Goal: Task Accomplishment & Management: Manage account settings

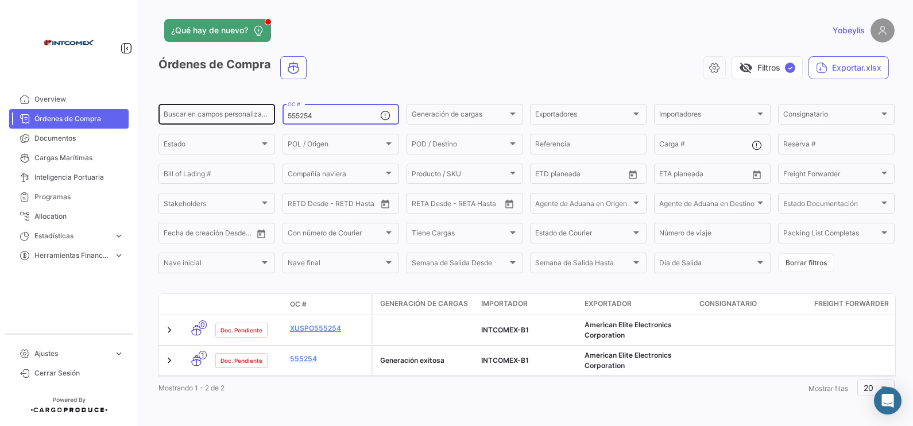
drag, startPoint x: 324, startPoint y: 115, endPoint x: 273, endPoint y: 103, distance: 52.9
click at [0, 0] on div "Buscar en campos personalizados... 555254 OC # Generación de cargas Generación …" at bounding box center [0, 0] width 0 height 0
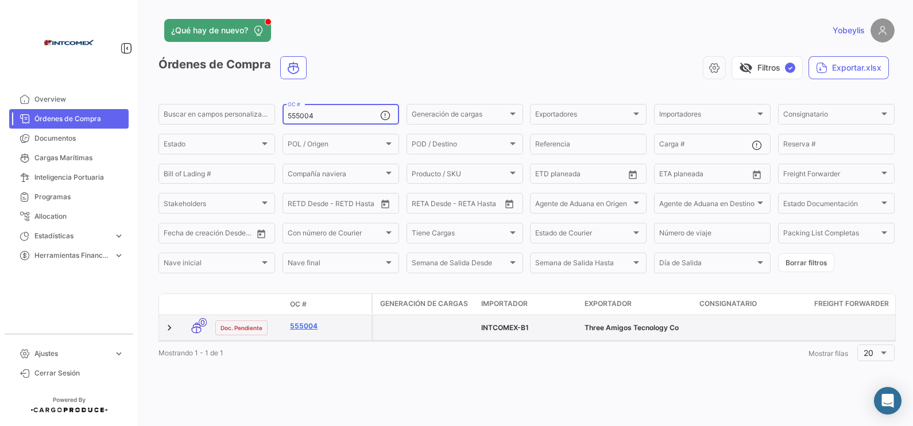
type input "555004"
click at [305, 327] on link "555004" at bounding box center [328, 326] width 77 height 10
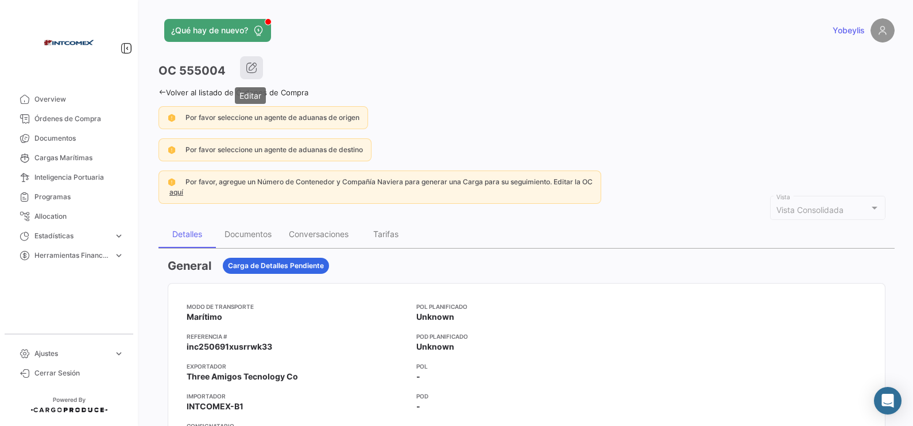
click at [254, 67] on icon "button" at bounding box center [251, 67] width 11 height 11
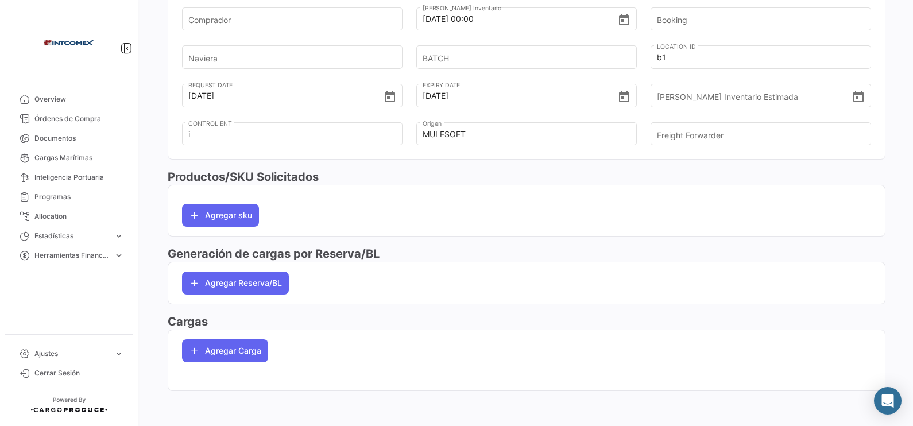
scroll to position [411, 0]
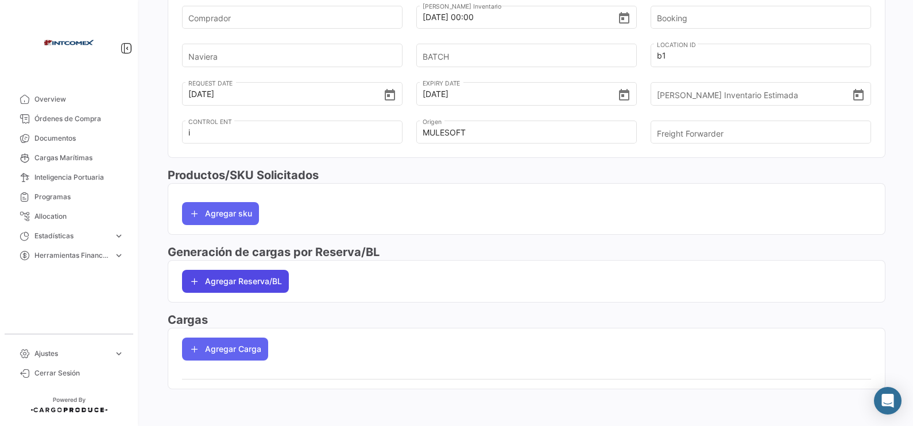
click at [272, 290] on button "Agregar Reserva/BL" at bounding box center [235, 281] width 107 height 23
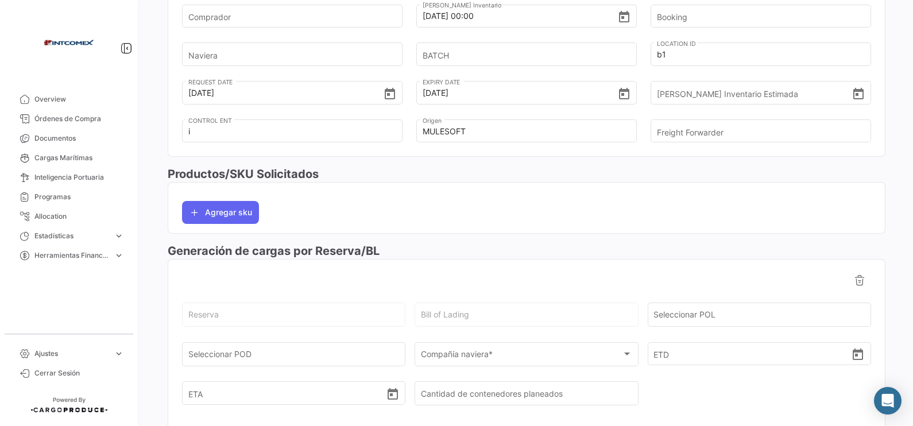
scroll to position [580, 0]
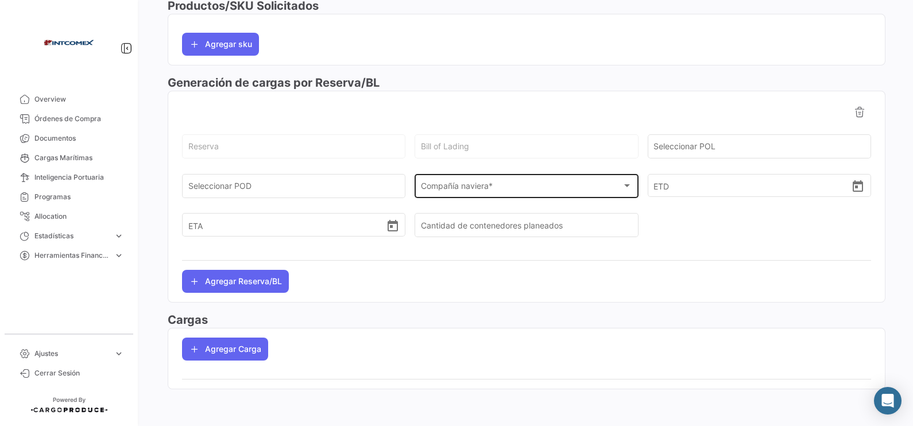
click at [468, 192] on span "Compañía naviera *" at bounding box center [521, 189] width 201 height 10
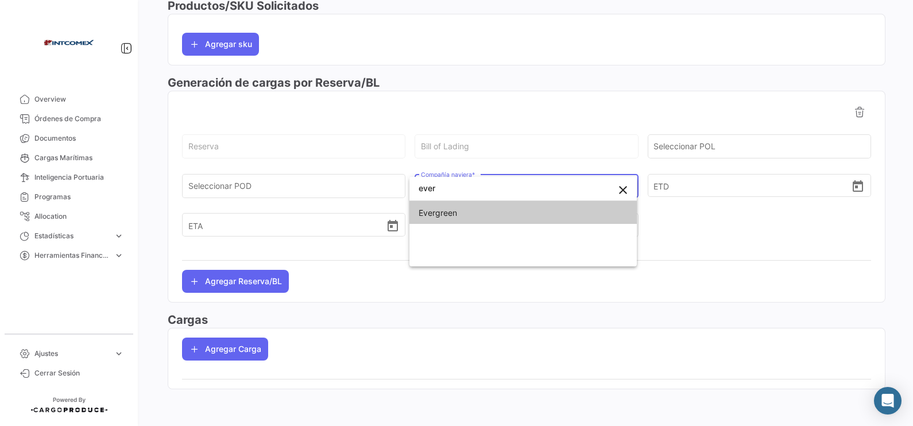
type input "ever"
click at [495, 213] on span "Evergreen" at bounding box center [523, 213] width 209 height 24
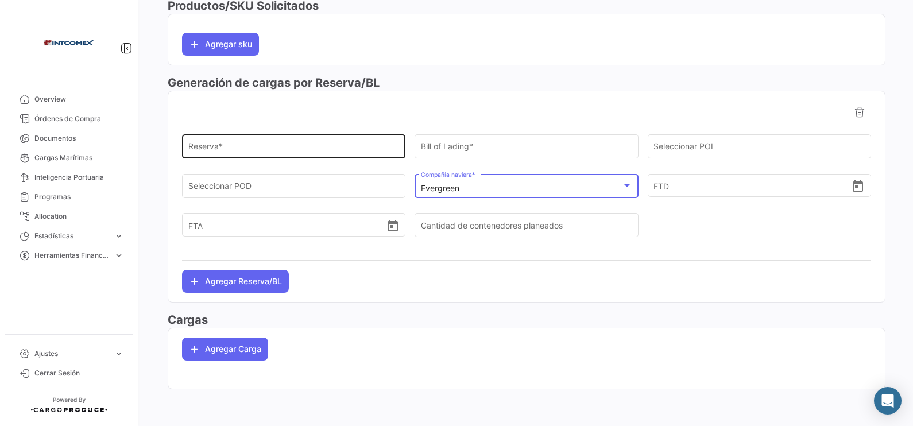
click at [279, 146] on input "Reserva *" at bounding box center [293, 149] width 211 height 10
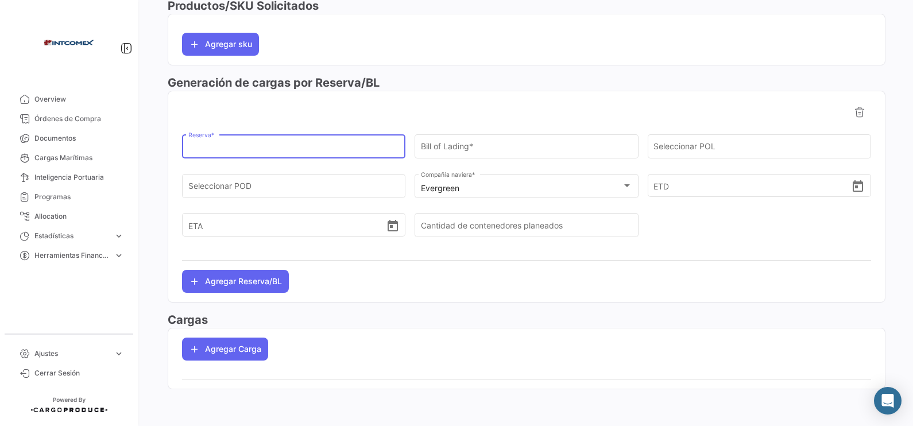
paste input "149507744594"
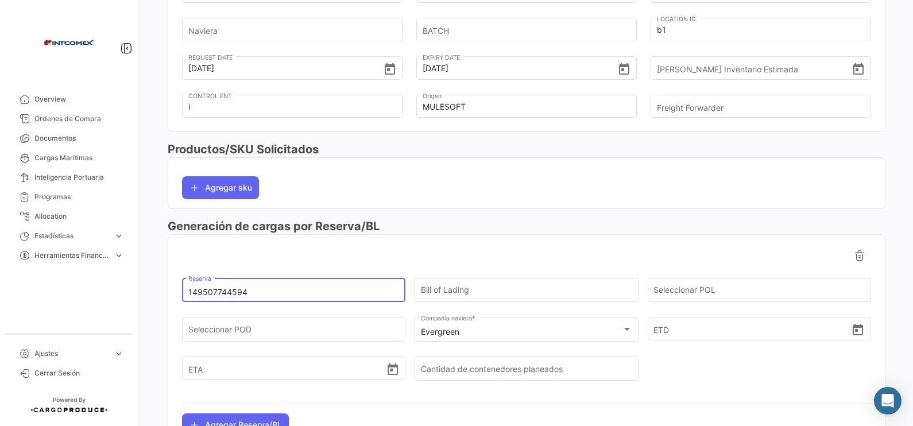
scroll to position [365, 0]
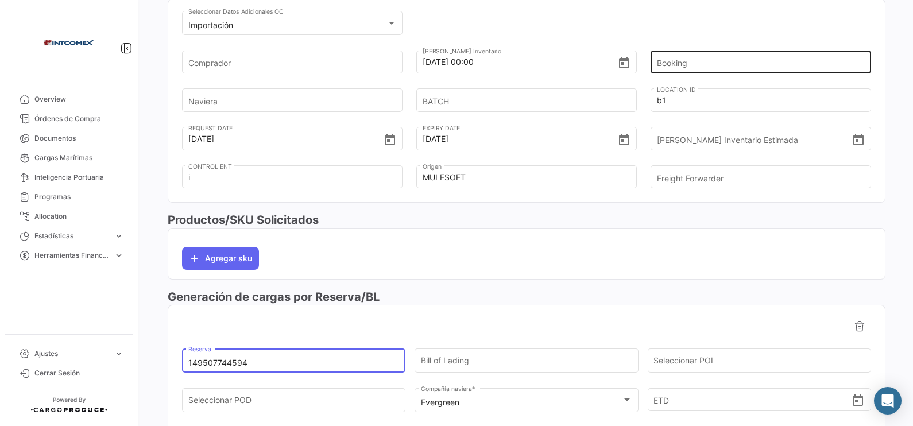
type input "149507744594"
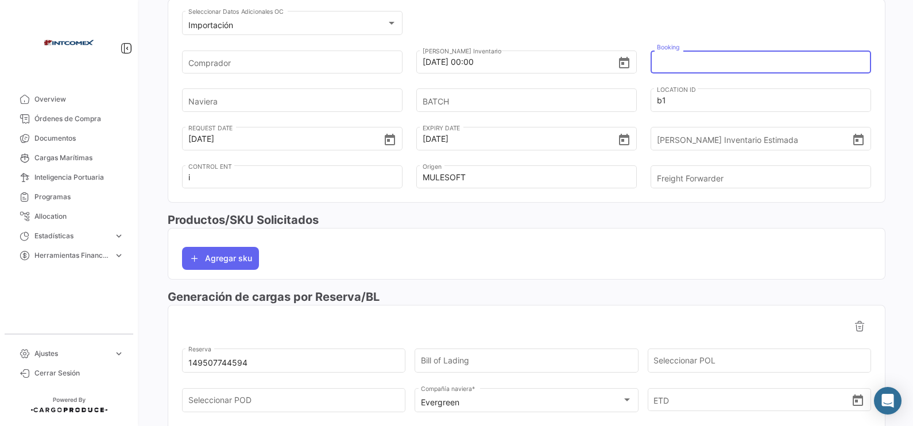
click at [697, 62] on input "Booking" at bounding box center [756, 62] width 198 height 40
paste input "149507744594"
type input "149507744594"
click at [735, 179] on input "Freight Forwarder" at bounding box center [756, 177] width 198 height 40
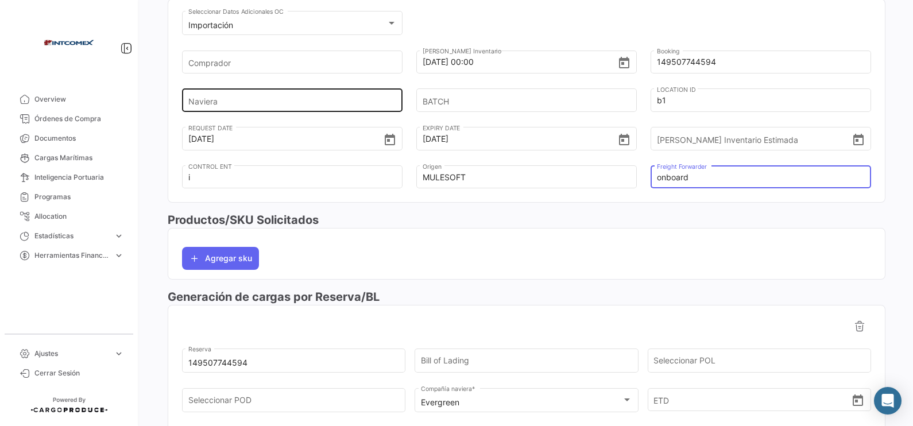
type input "onboard"
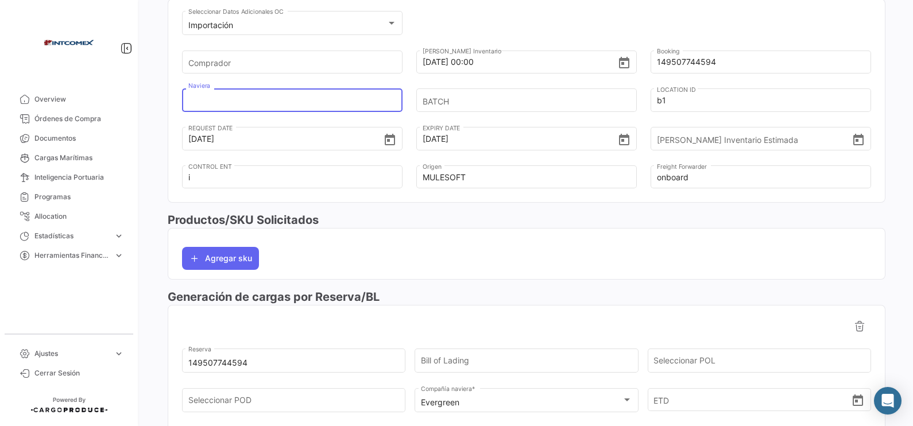
click at [292, 98] on input "Naviera" at bounding box center [287, 100] width 198 height 40
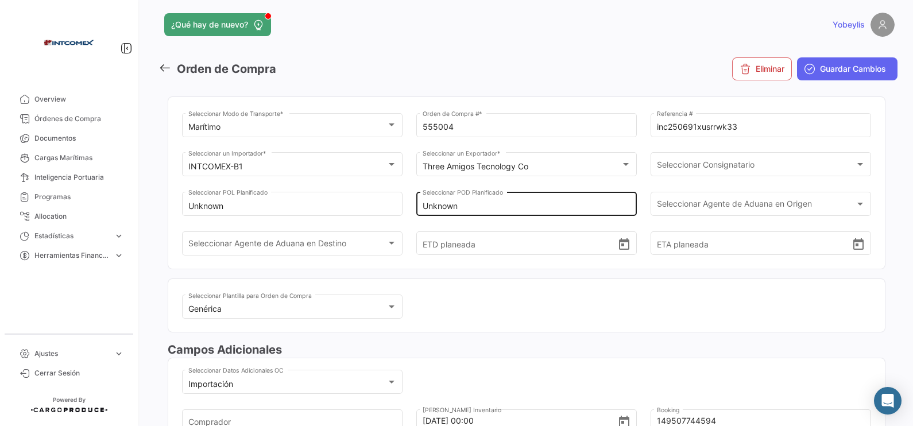
scroll to position [0, 0]
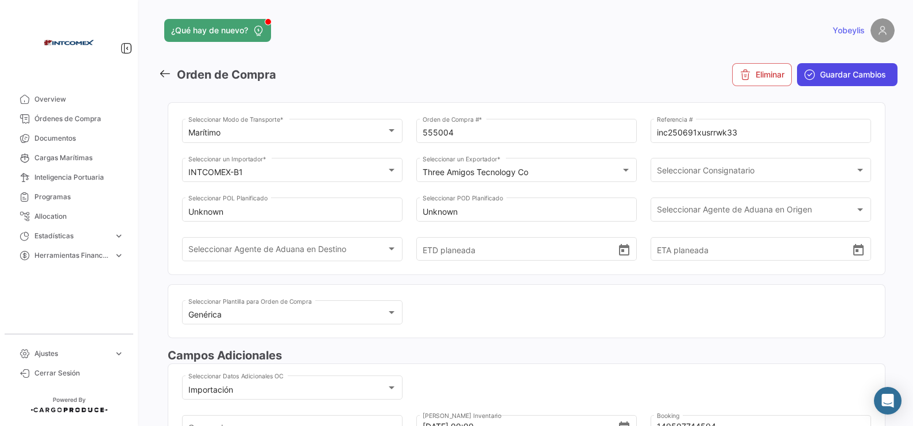
type input "evergreen"
click at [848, 71] on span "Guardar Cambios" at bounding box center [853, 74] width 66 height 11
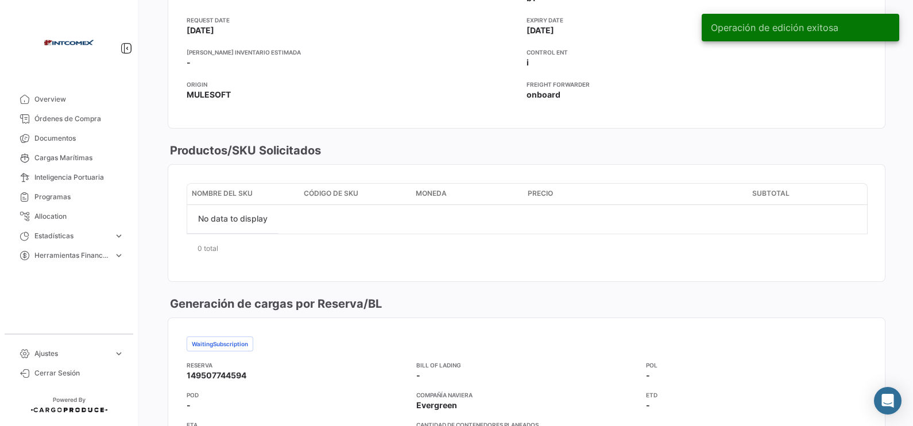
scroll to position [861, 0]
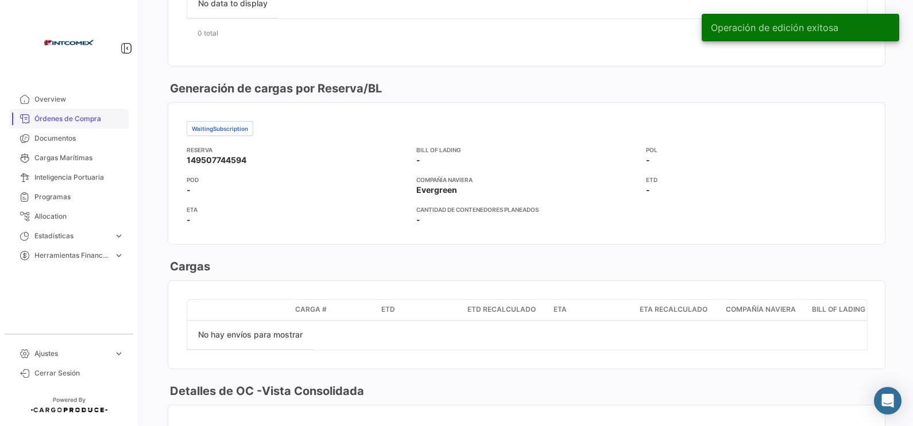
click at [73, 110] on link "Órdenes de Compra" at bounding box center [68, 119] width 119 height 20
